Goal: Information Seeking & Learning: Learn about a topic

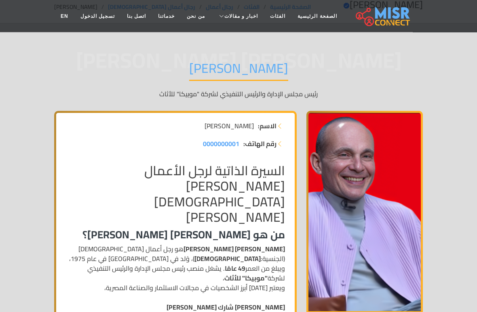
scroll to position [49, 0]
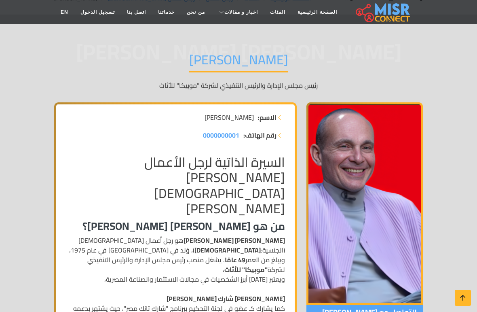
click at [92, 163] on h2 "السيرة الذاتية لرجل الأعمال المصري محمد فاروق عبد المنعم" at bounding box center [175, 186] width 219 height 62
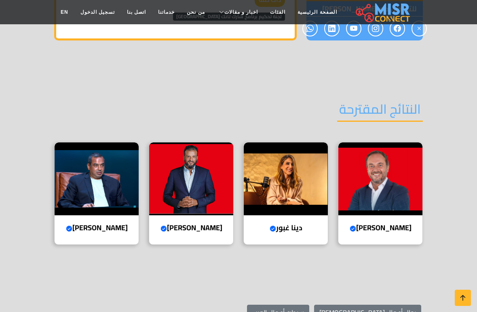
scroll to position [1262, 0]
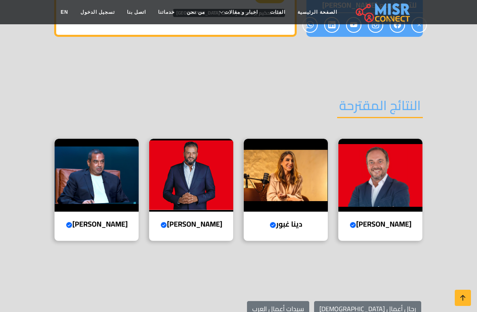
click at [387, 139] on img at bounding box center [381, 175] width 84 height 73
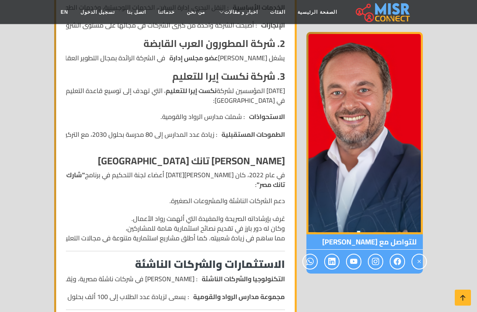
scroll to position [355, 0]
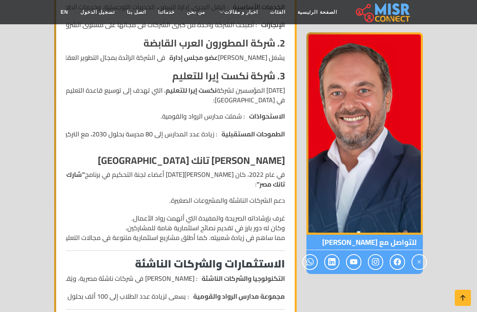
click at [89, 129] on li "الطموحات المستقبلية : زيادة عدد المدارس إلى 80 مدرسة بحلول 2030، مع التركيز على…" at bounding box center [113, 134] width 345 height 10
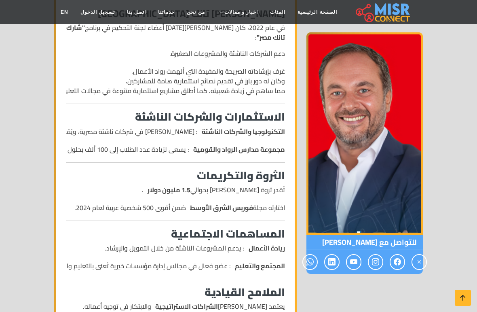
scroll to position [504, 0]
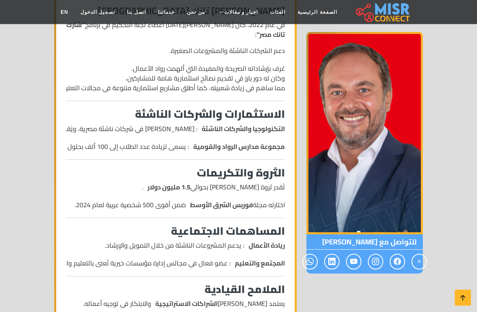
click at [97, 124] on ul "التكنولوجيا والشركات الناشئة : يستثمر خليل في شركات ناشئة مصرية، ويُقدم لها الد…" at bounding box center [175, 138] width 219 height 28
click at [89, 124] on ul "التكنولوجيا والشركات الناشئة : يستثمر خليل في شركات ناشئة مصرية، ويُقدم لها الد…" at bounding box center [175, 138] width 219 height 28
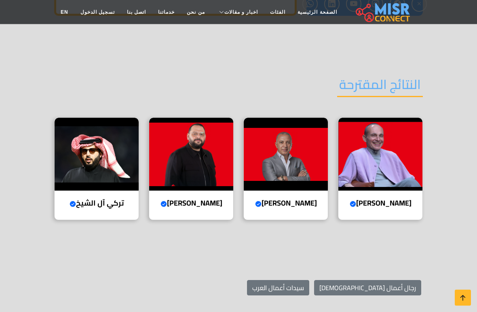
scroll to position [1221, 0]
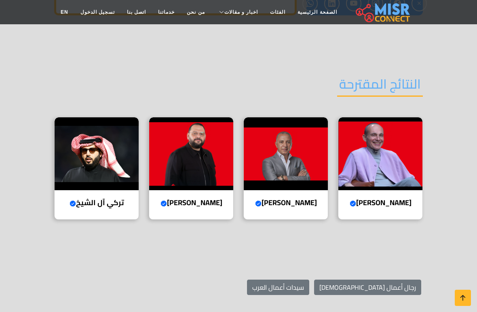
click at [318, 198] on h4 "أحمد السويدي Verified account" at bounding box center [286, 202] width 72 height 9
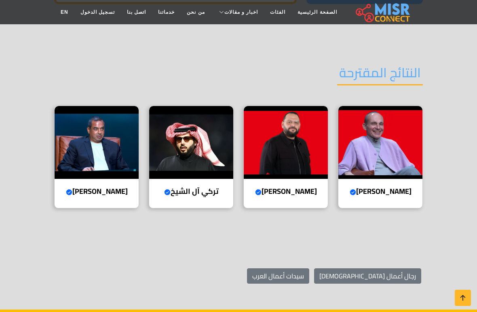
scroll to position [1179, 0]
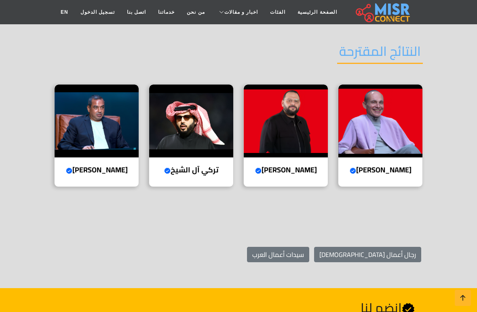
click at [212, 112] on div "تركي آل الشيخ Verified account رائد الترفيه والرياضة في المملكة العربية السعودية" at bounding box center [191, 135] width 85 height 103
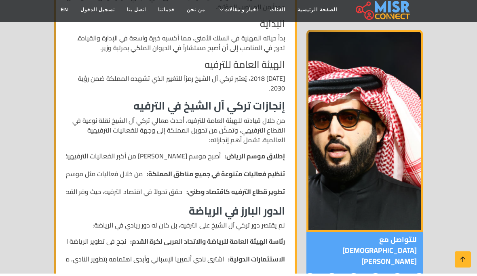
scroll to position [355, 0]
